Goal: Book appointment/travel/reservation

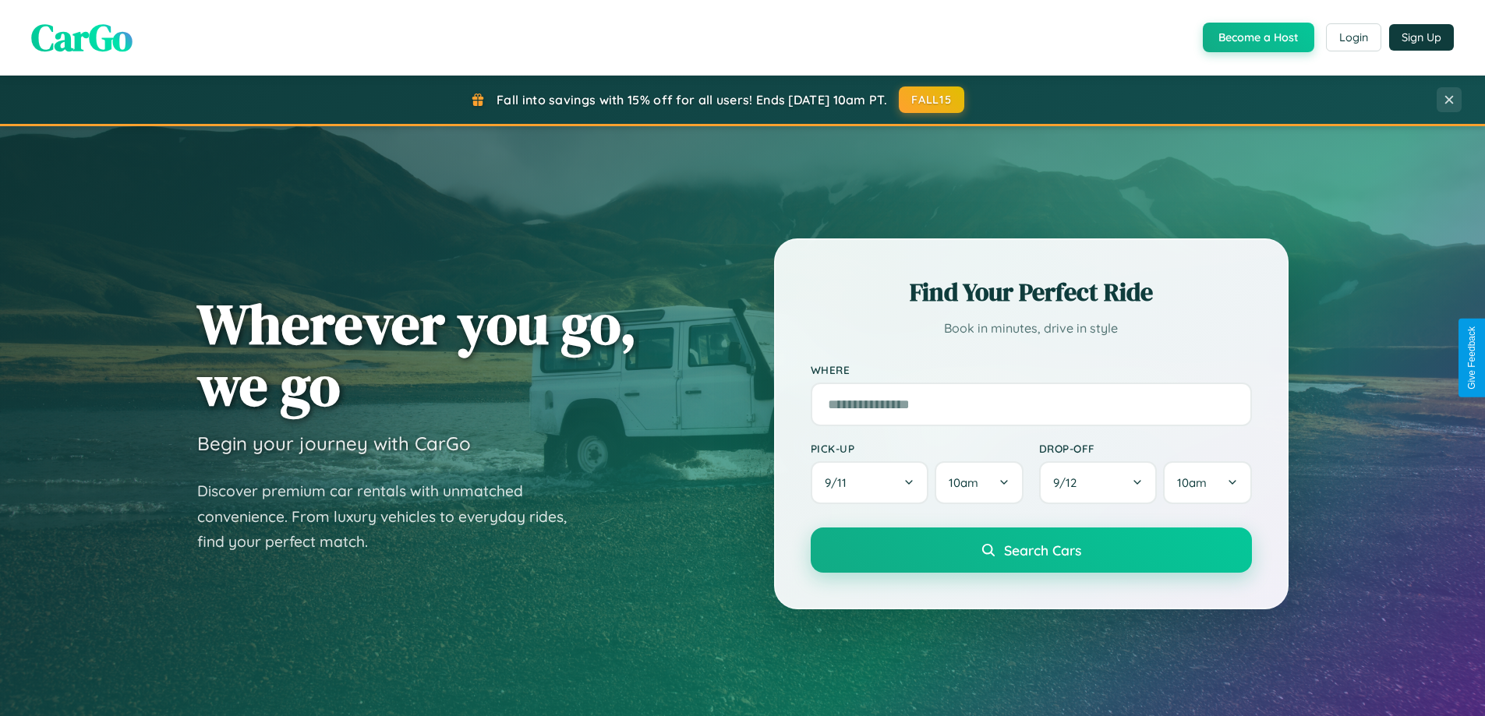
scroll to position [672, 0]
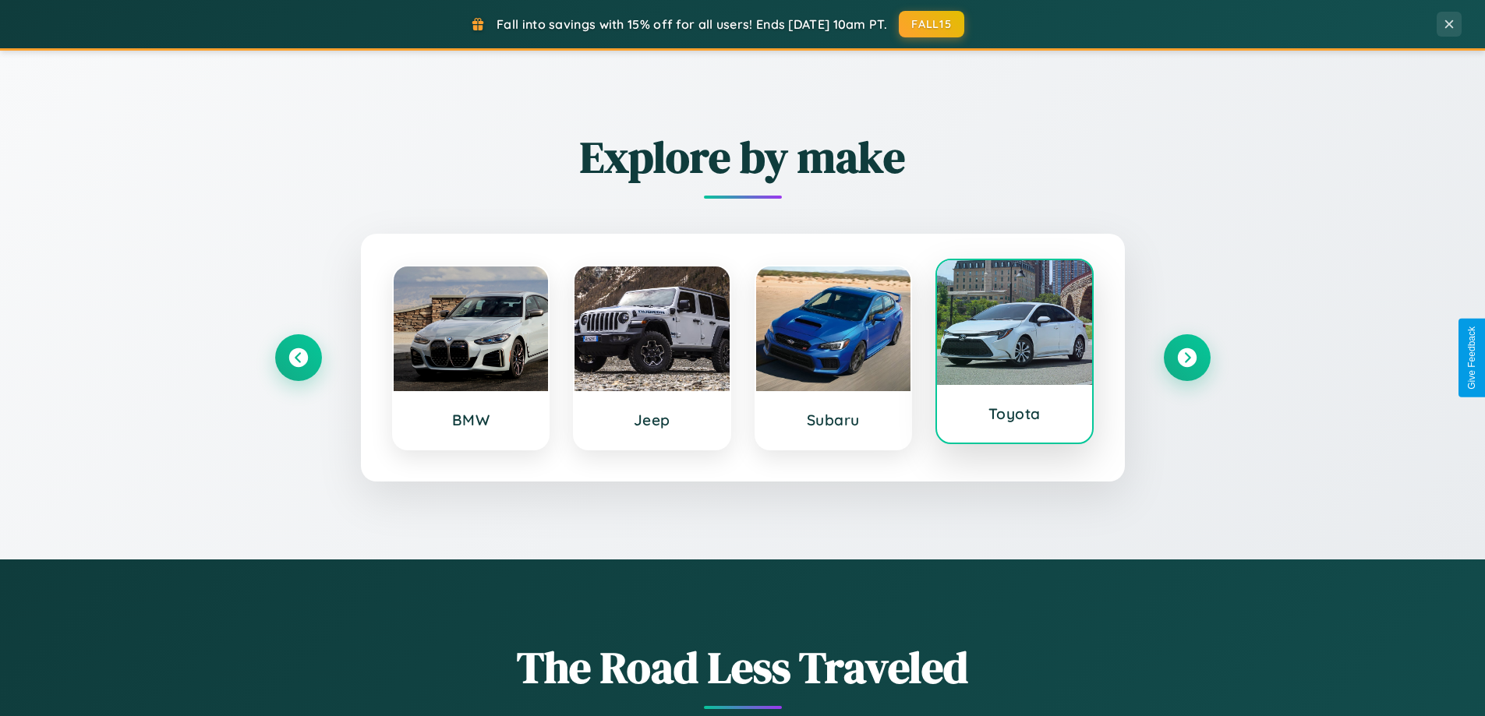
click at [1014, 353] on div at bounding box center [1014, 322] width 155 height 125
